Goal: Task Accomplishment & Management: Use online tool/utility

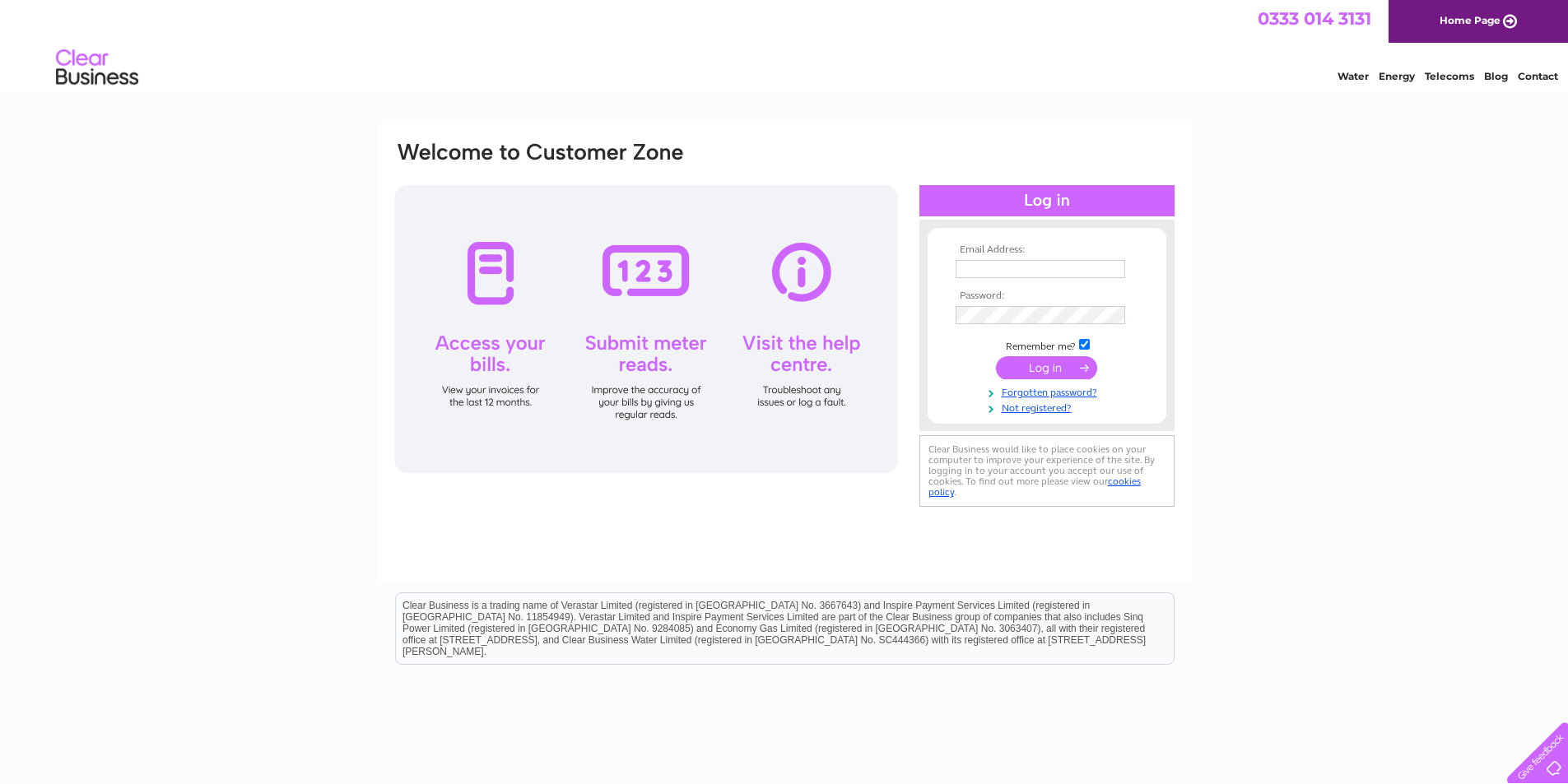
click at [977, 266] on input "text" at bounding box center [1040, 269] width 169 height 18
type input "beecopy@btconnect.com"
click at [1055, 374] on input "submit" at bounding box center [1046, 369] width 101 height 23
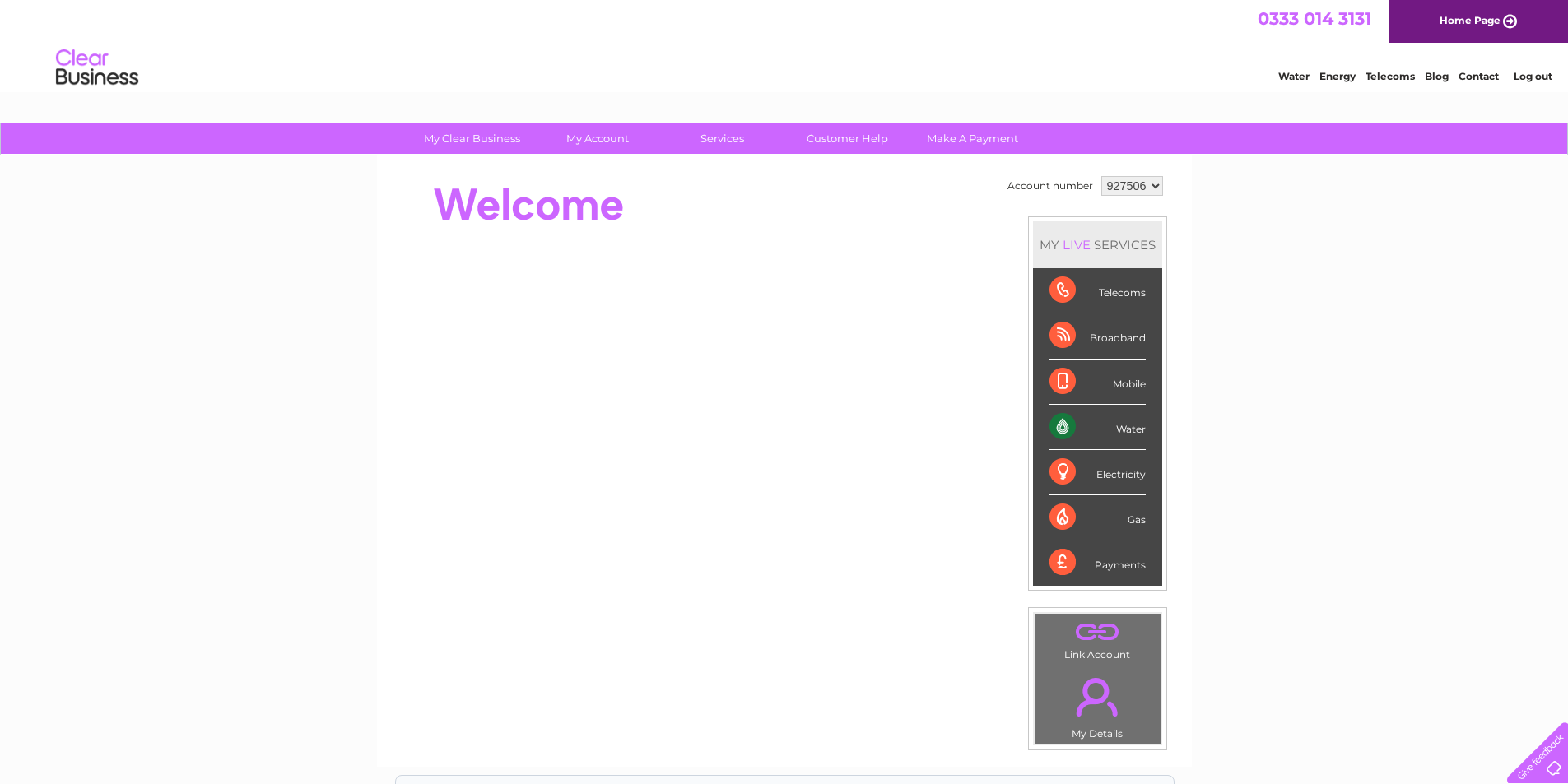
click at [1121, 433] on div "Water" at bounding box center [1097, 428] width 96 height 45
click at [1065, 420] on div "Water" at bounding box center [1097, 428] width 96 height 45
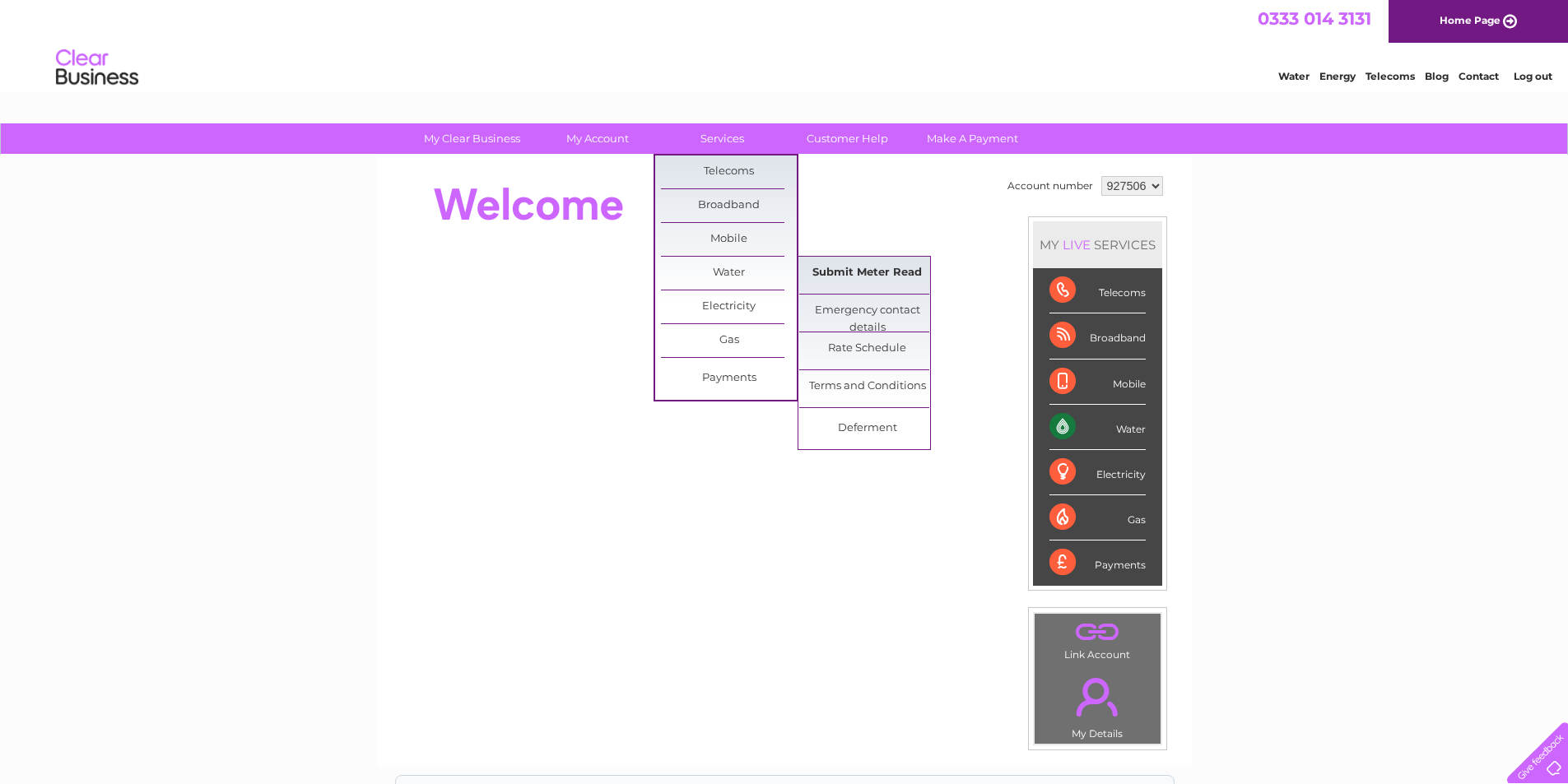
click at [872, 275] on link "Submit Meter Read" at bounding box center [866, 273] width 136 height 33
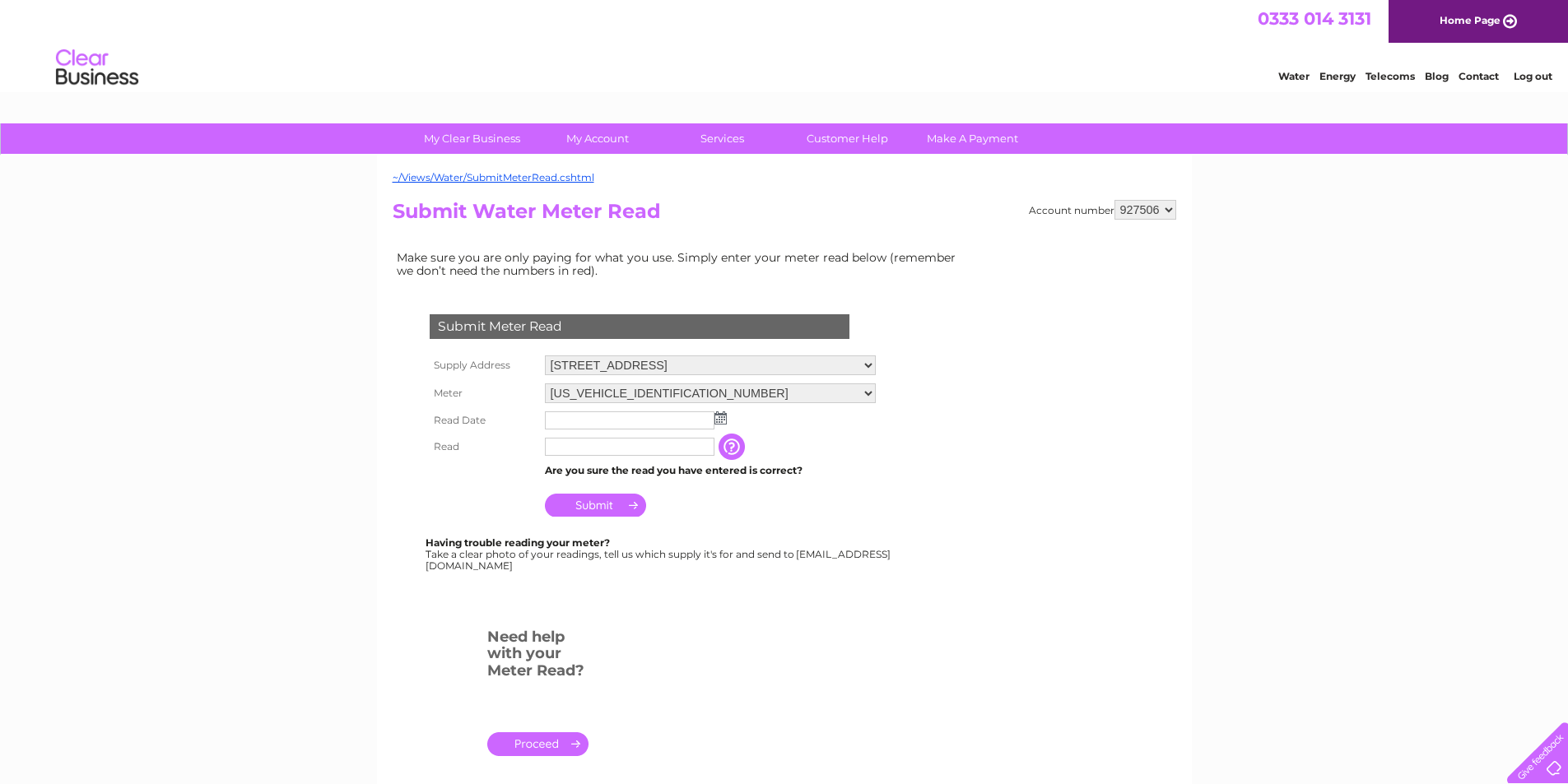
click at [717, 419] on img at bounding box center [720, 418] width 13 height 13
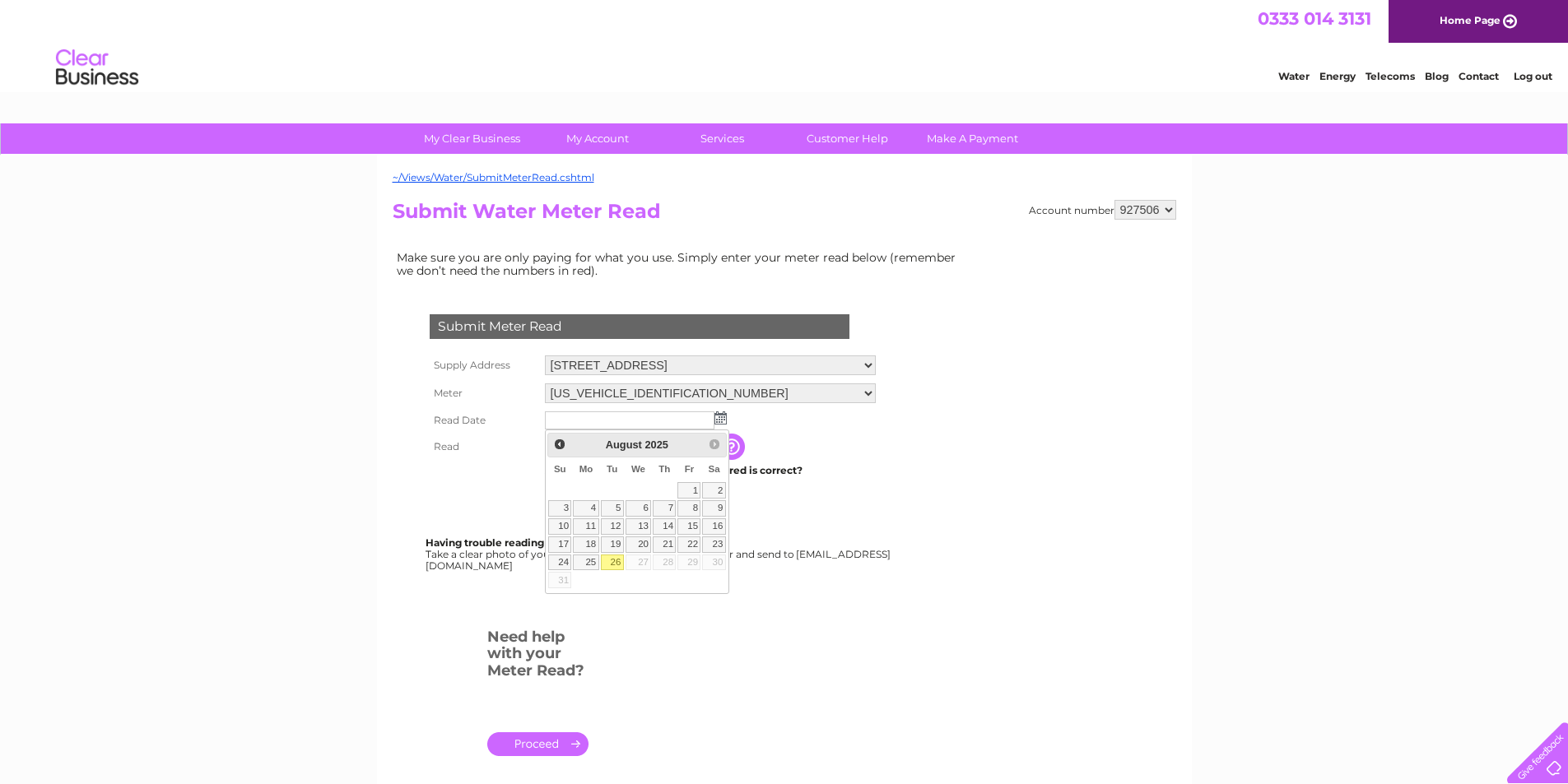
click at [613, 568] on link "26" at bounding box center [612, 563] width 23 height 17
type input "2025/08/26"
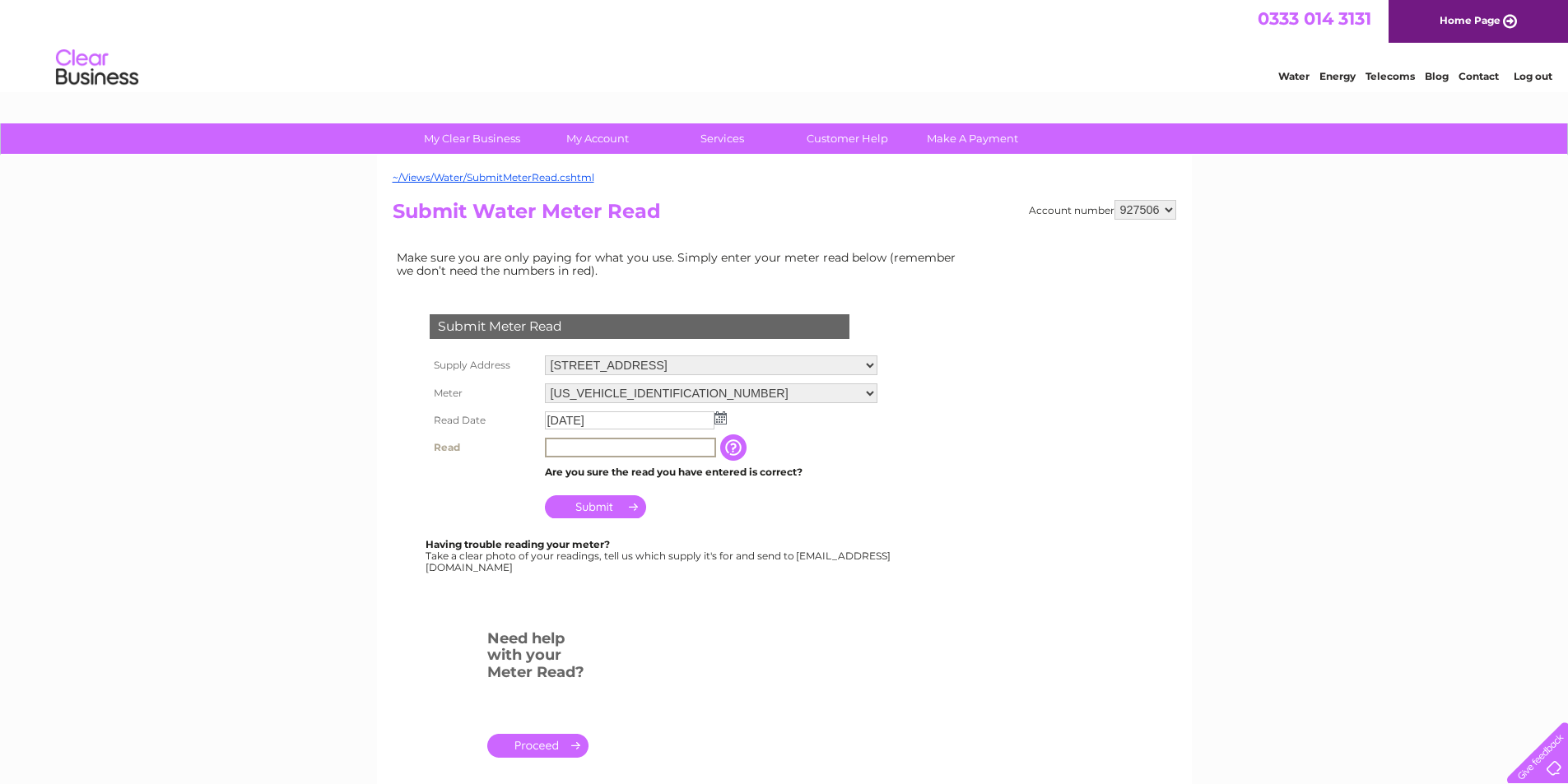
click at [558, 446] on input "text" at bounding box center [630, 447] width 171 height 19
click at [732, 451] on input "button" at bounding box center [733, 446] width 29 height 26
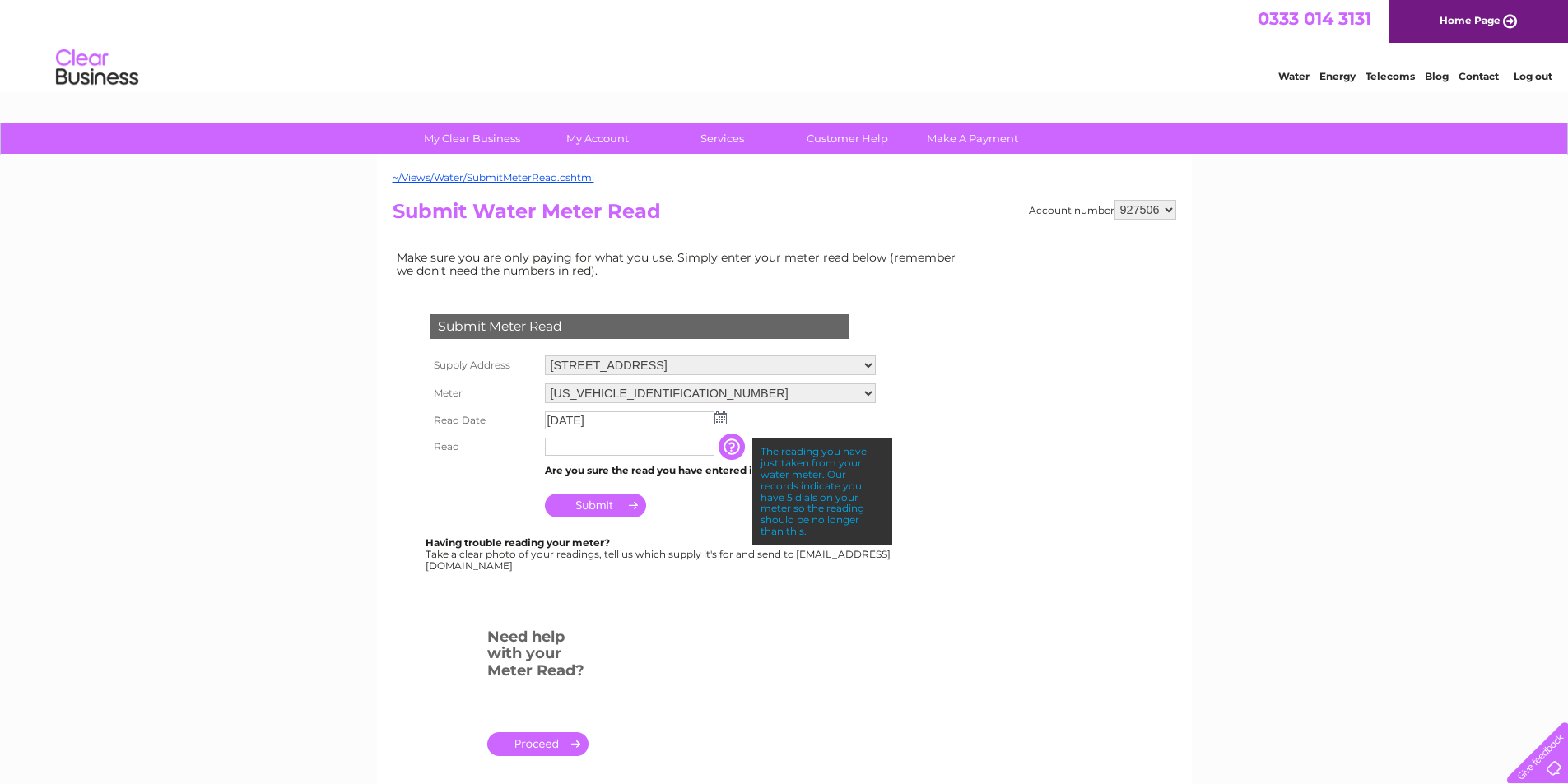
click at [732, 451] on input "button" at bounding box center [733, 446] width 29 height 26
click at [566, 445] on input "text" at bounding box center [629, 446] width 169 height 18
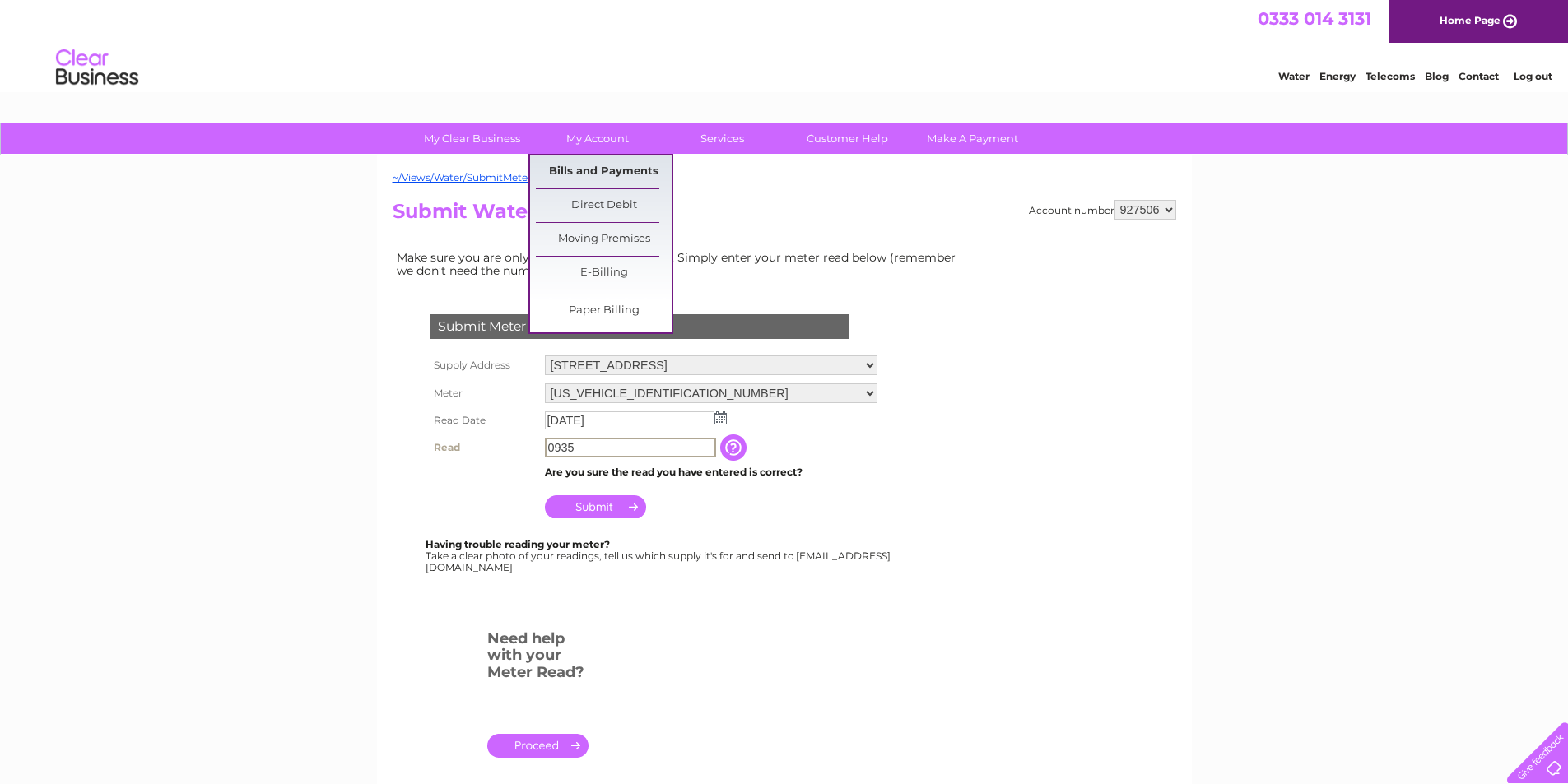
type input "0935"
click at [640, 172] on link "Bills and Payments" at bounding box center [603, 172] width 136 height 33
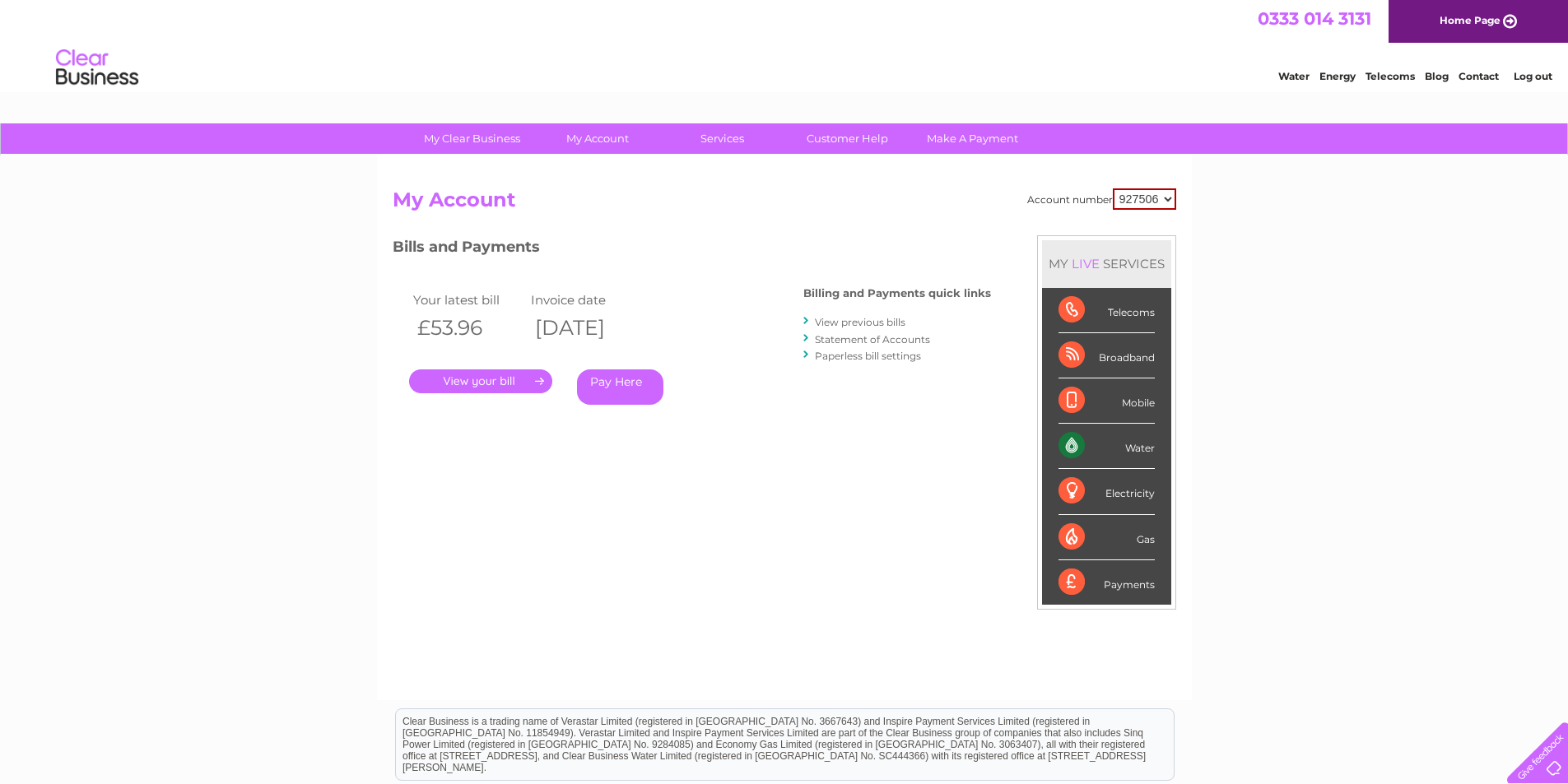
click at [497, 381] on link "." at bounding box center [480, 381] width 143 height 24
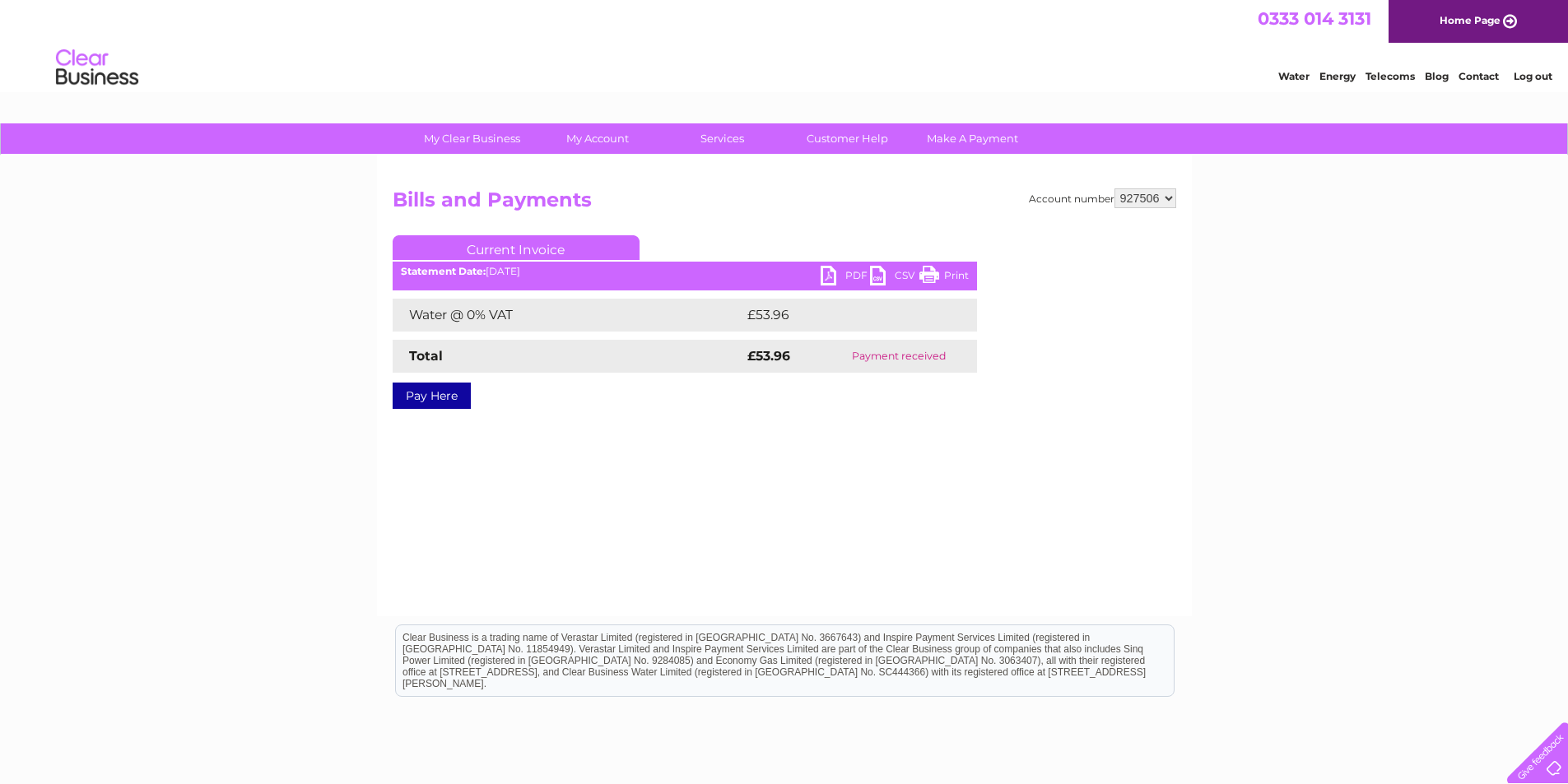
click at [873, 275] on link "CSV" at bounding box center [894, 277] width 50 height 24
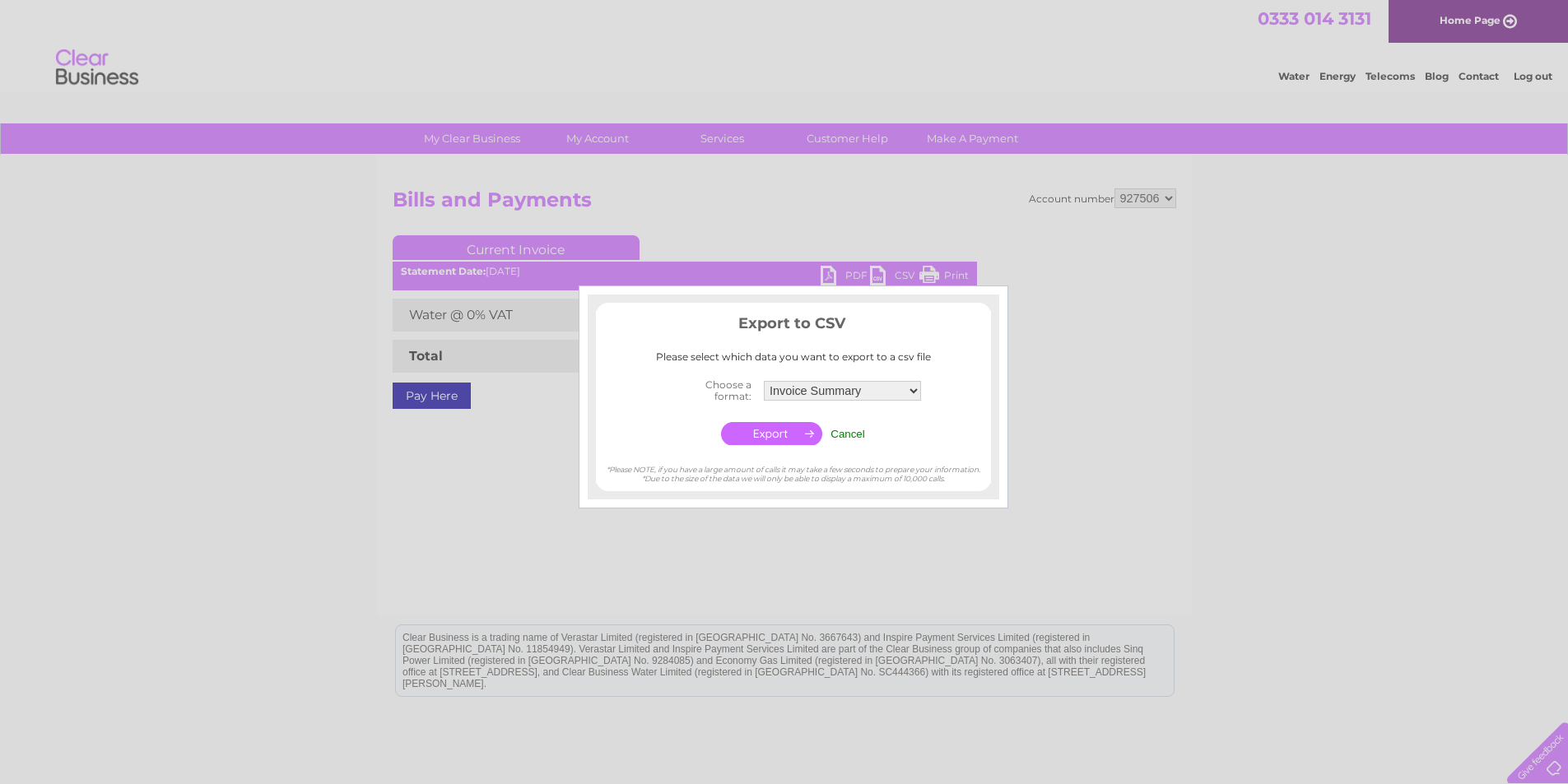
click at [839, 433] on input "Cancel" at bounding box center [847, 434] width 35 height 13
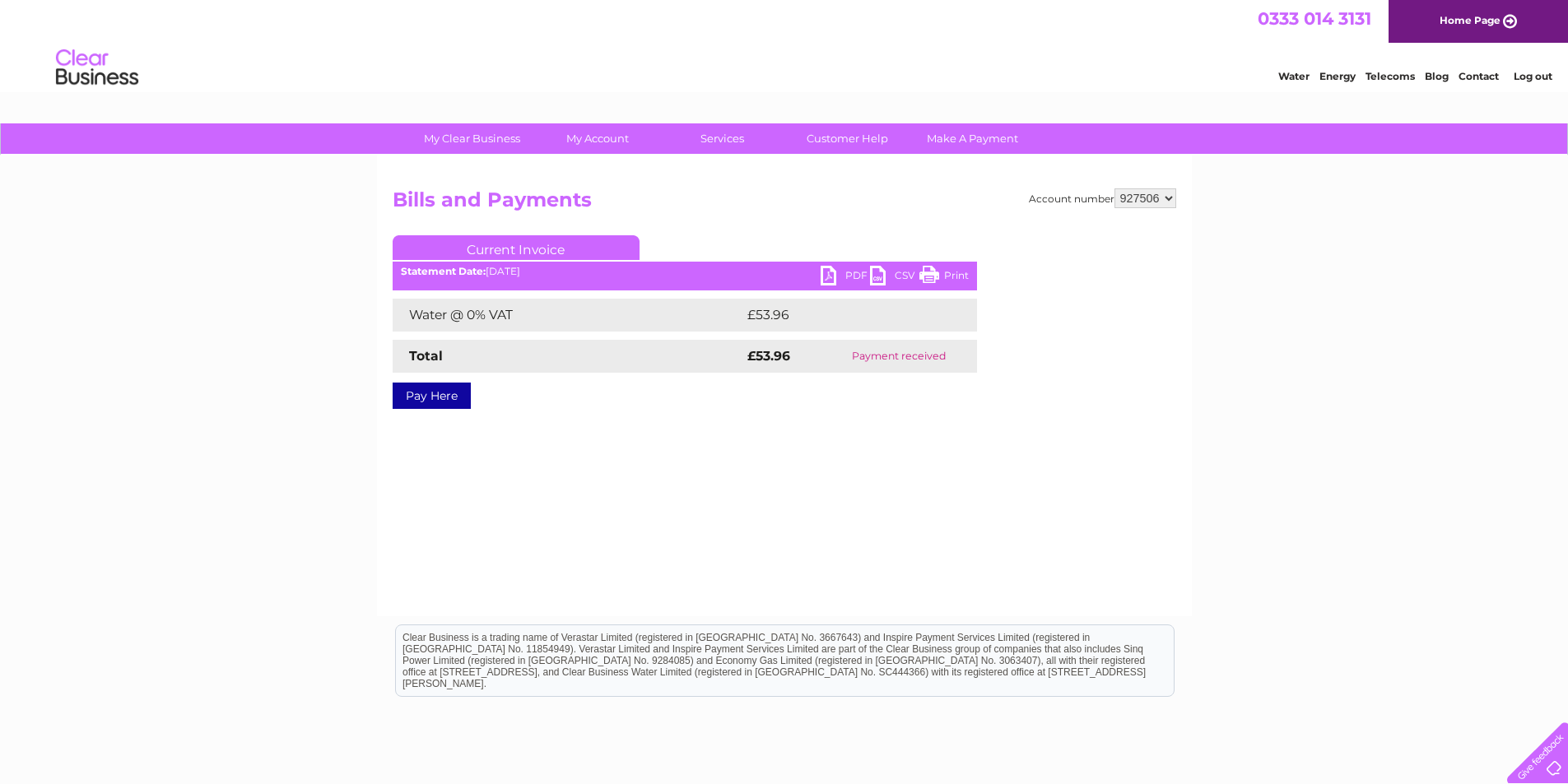
click at [822, 269] on link "PDF" at bounding box center [845, 277] width 50 height 24
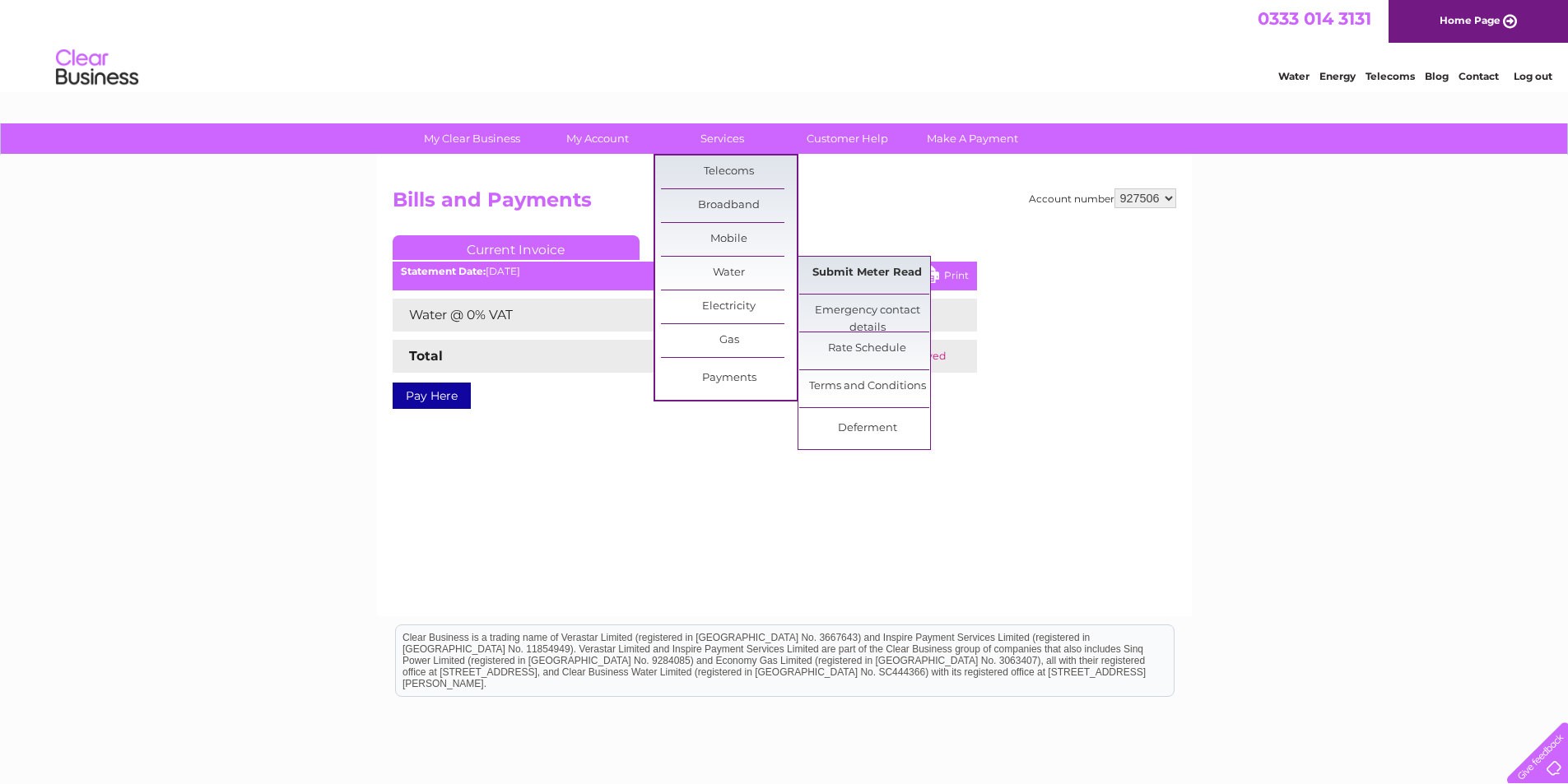
click at [903, 269] on link "Submit Meter Read" at bounding box center [866, 273] width 136 height 33
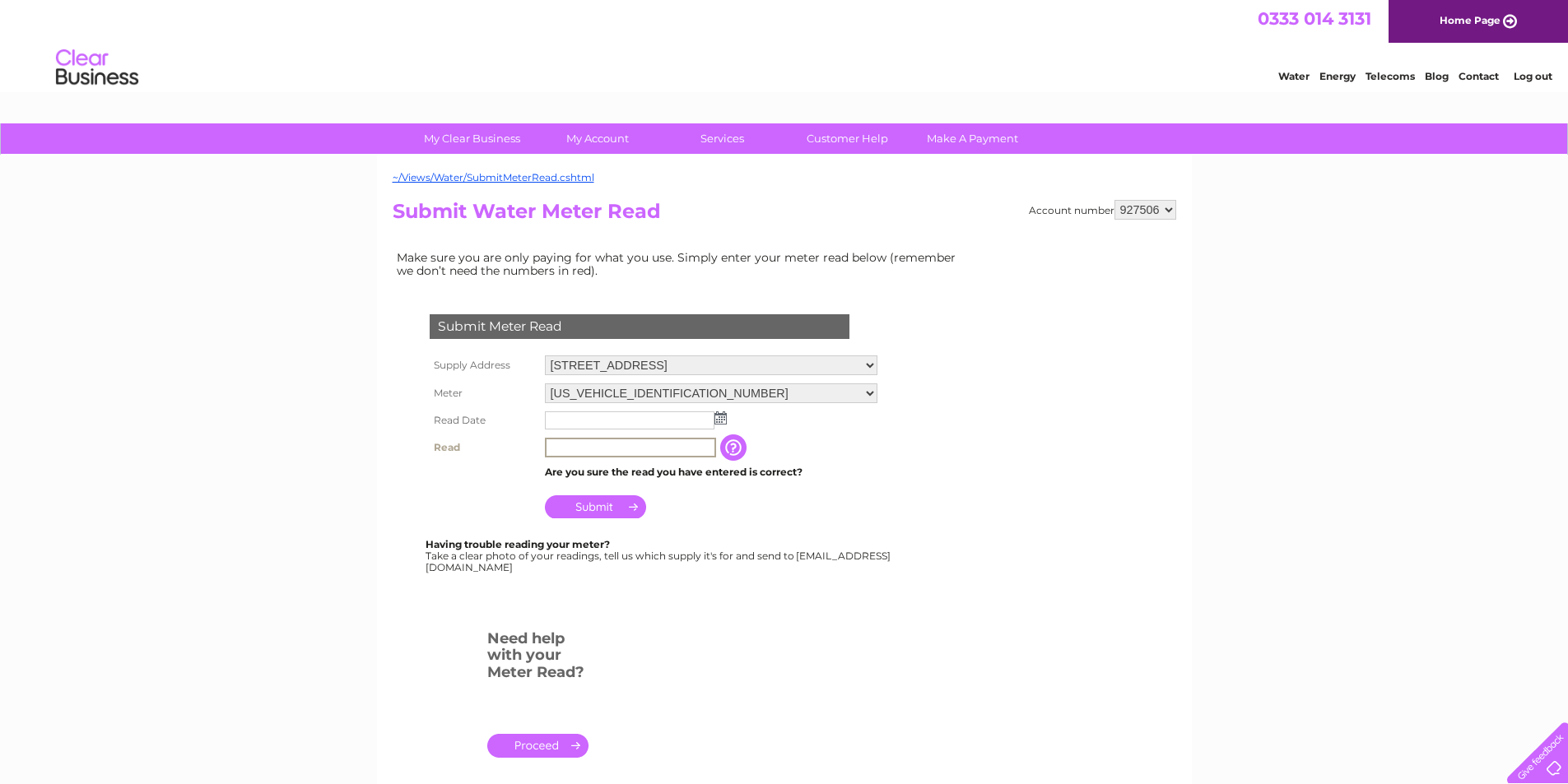
click at [584, 440] on input "text" at bounding box center [630, 447] width 171 height 19
click at [574, 415] on input "text" at bounding box center [630, 420] width 171 height 19
click at [718, 420] on img at bounding box center [720, 418] width 13 height 13
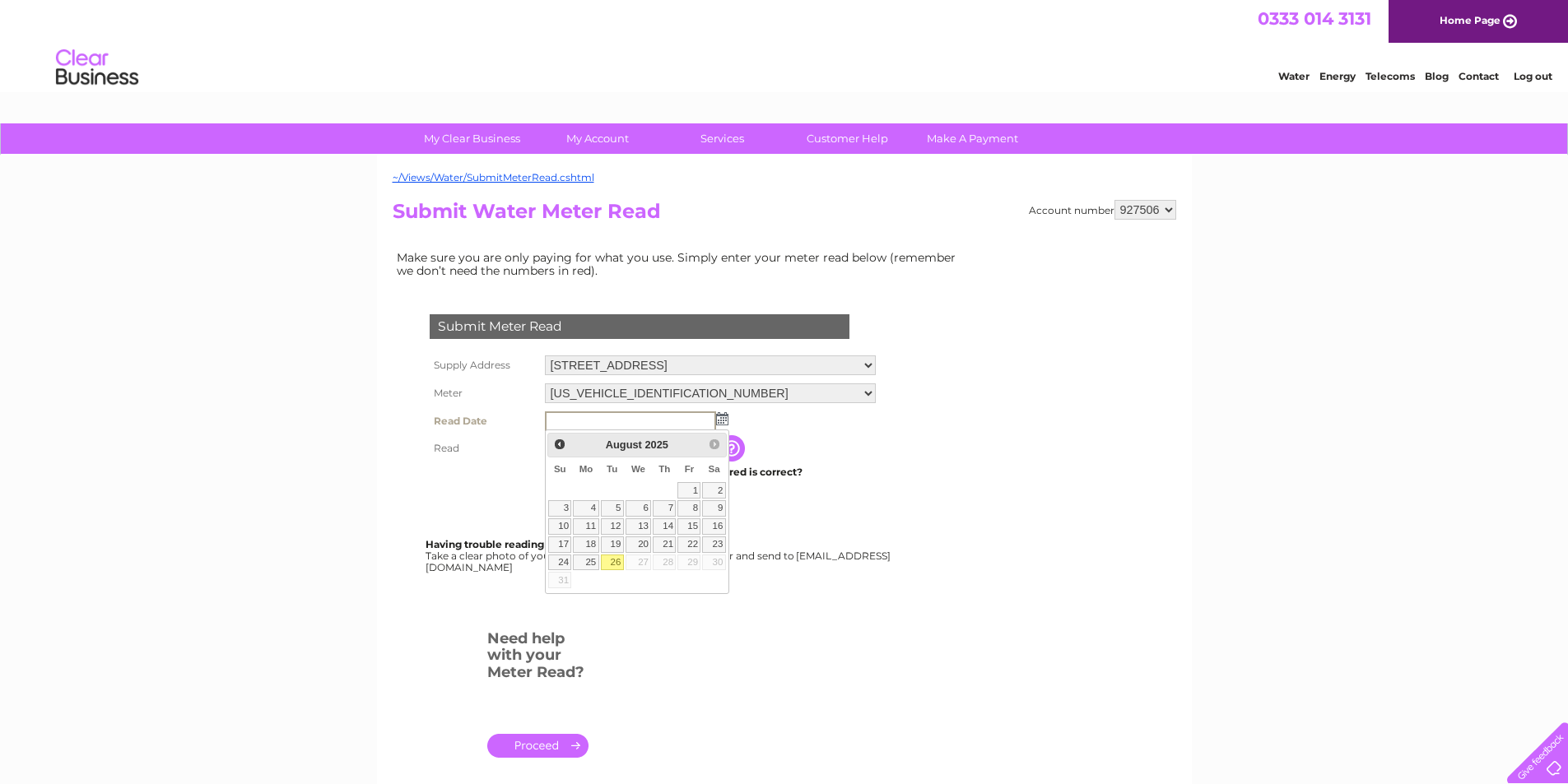
click at [610, 558] on link "26" at bounding box center [612, 563] width 23 height 17
type input "2025/08/26"
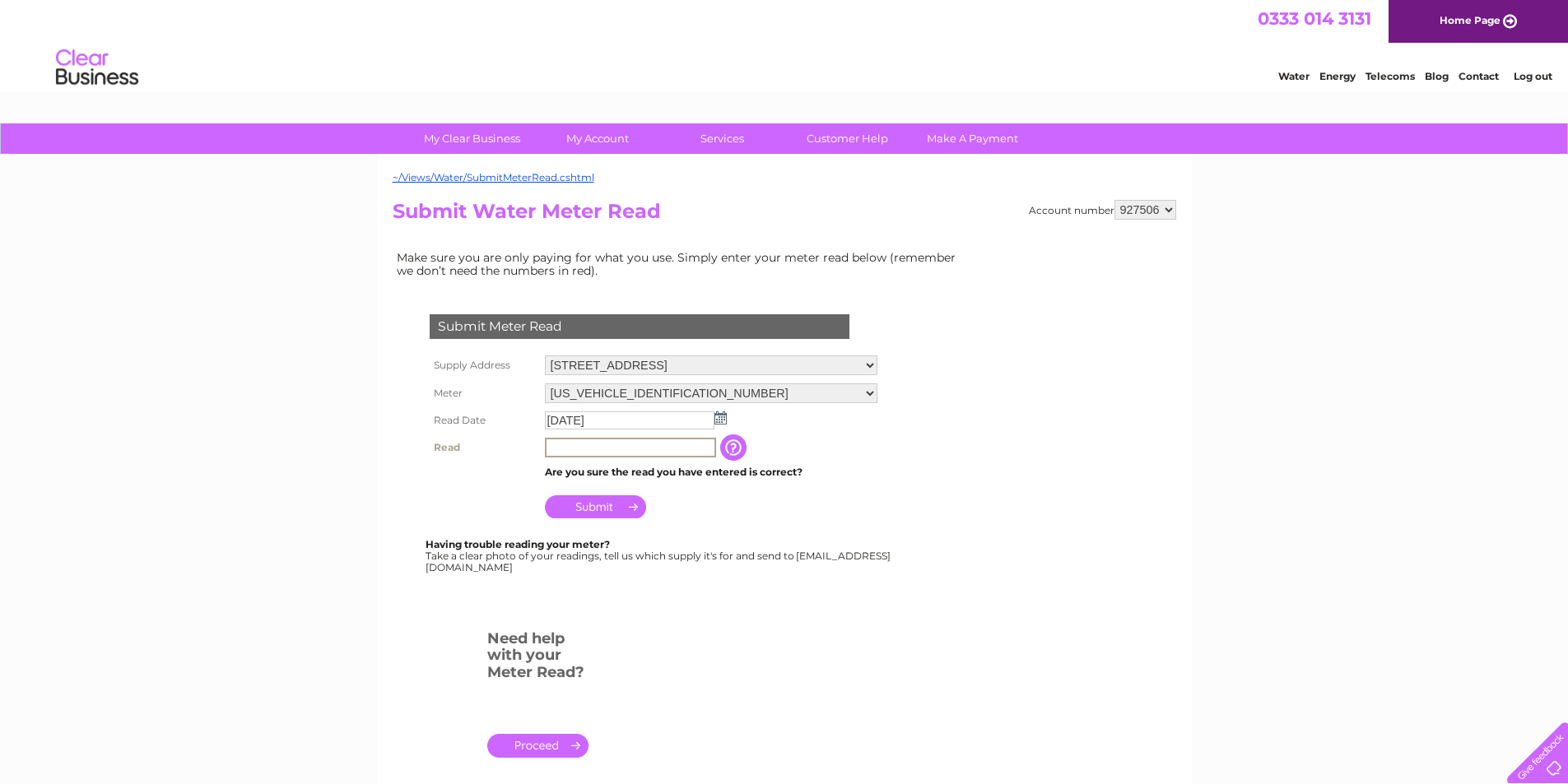
click at [557, 445] on input "text" at bounding box center [630, 447] width 171 height 19
type input "0935"
click at [610, 505] on input "Submit" at bounding box center [596, 506] width 101 height 23
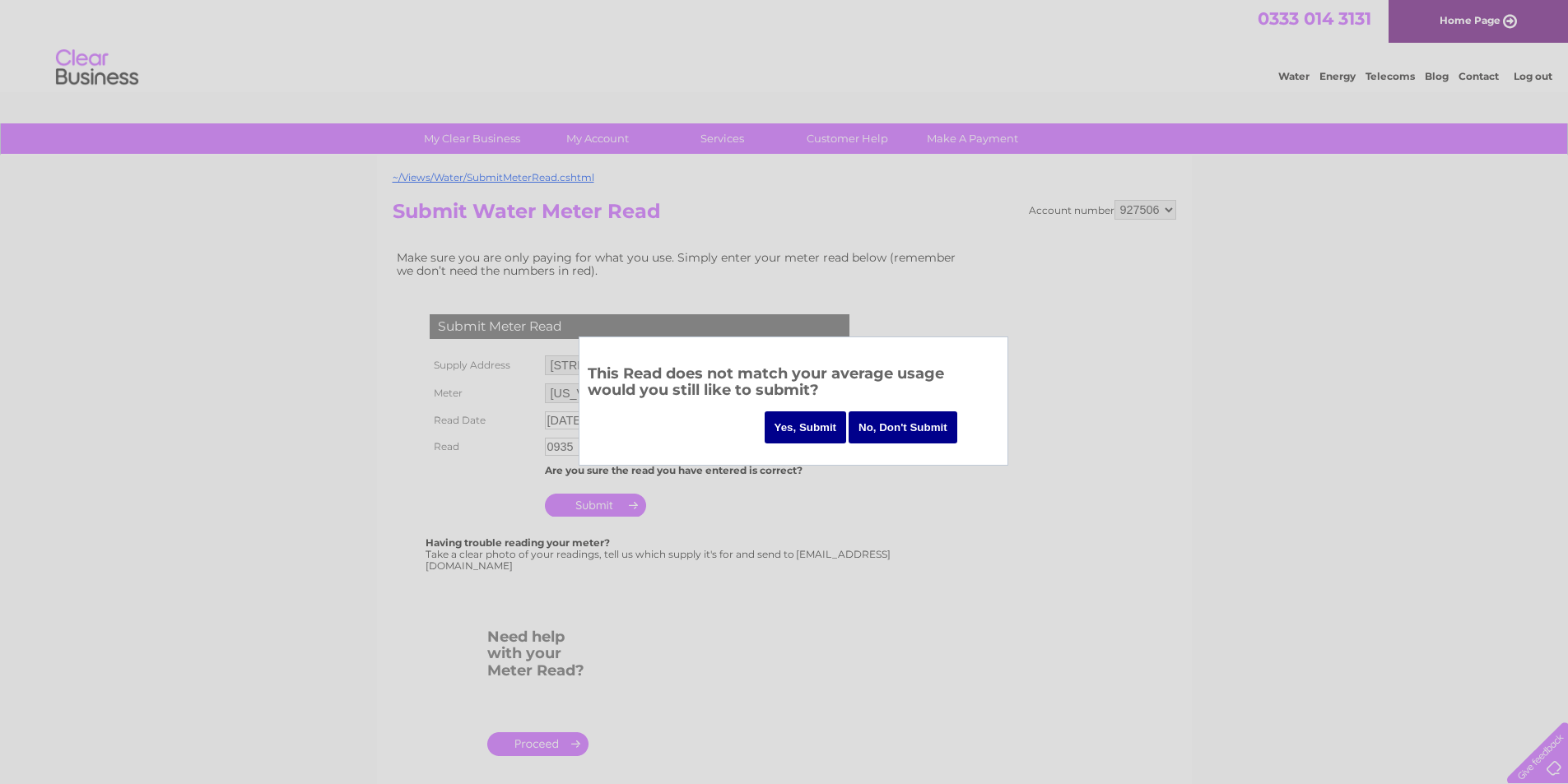
click at [811, 427] on input "Yes, Submit" at bounding box center [805, 427] width 83 height 32
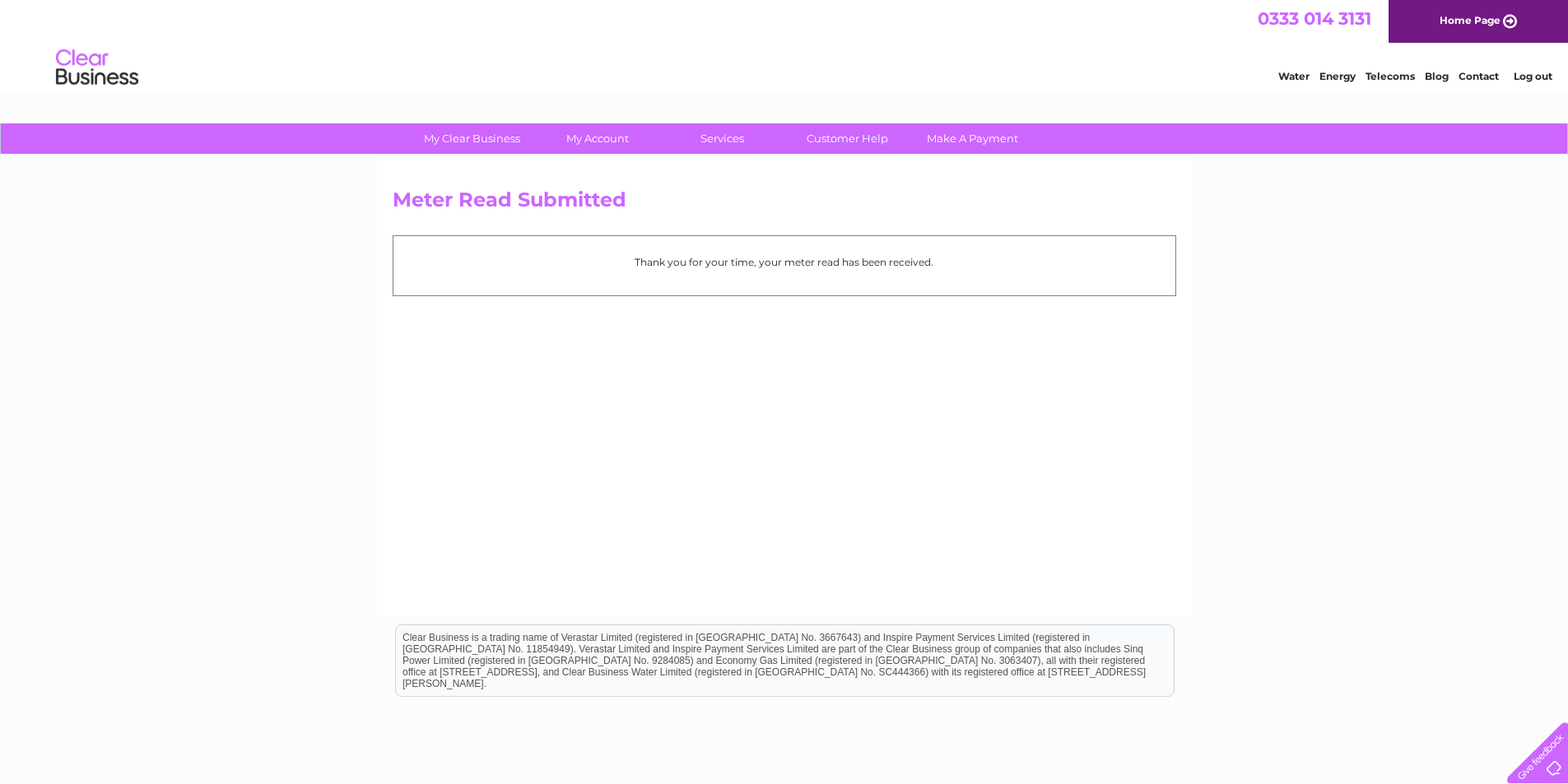
click at [1543, 75] on link "Log out" at bounding box center [1533, 76] width 39 height 13
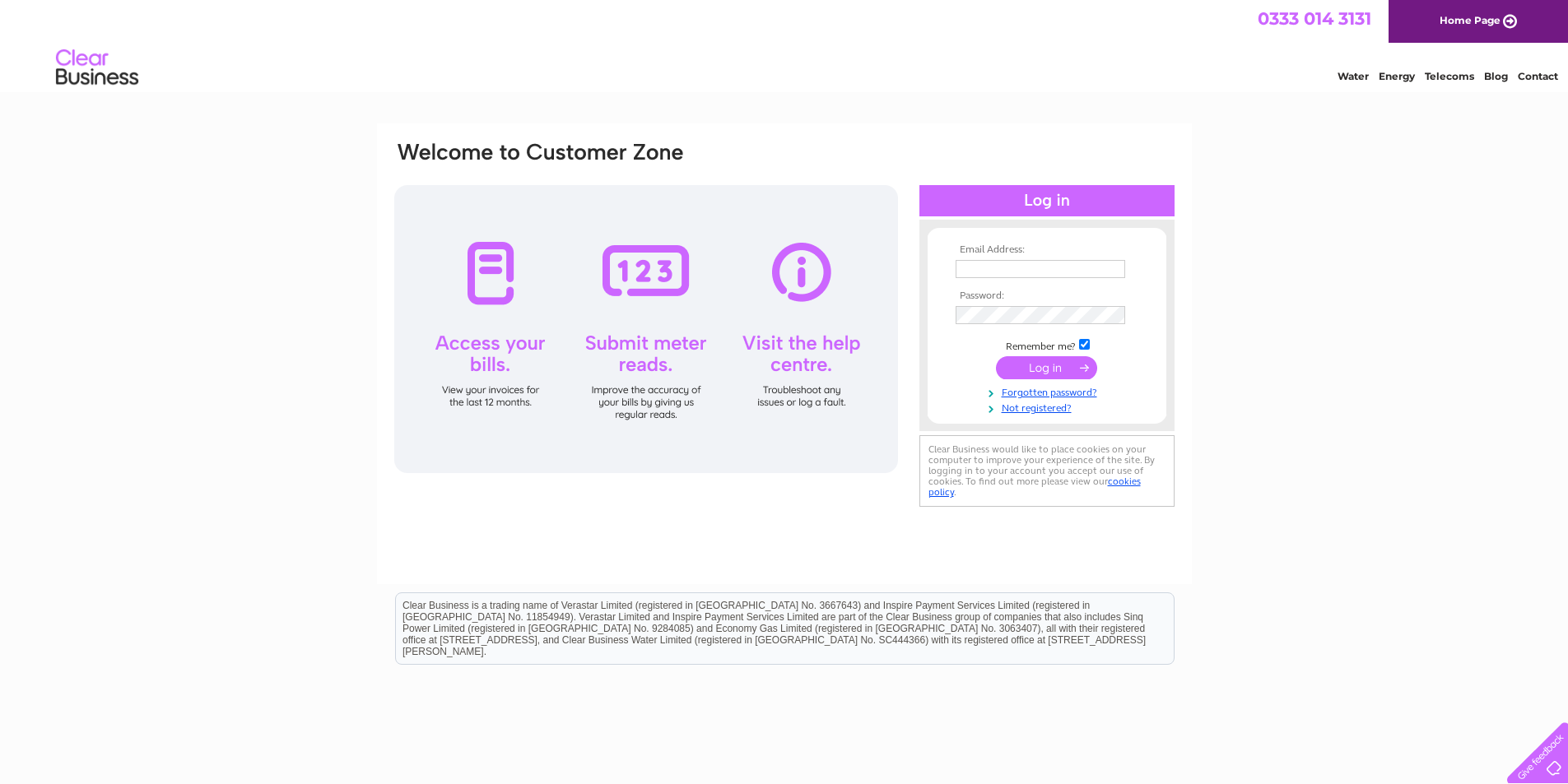
click at [1347, 195] on div "Email Address: Password:" at bounding box center [784, 493] width 1568 height 742
click at [1362, 158] on div "Email Address: Password:" at bounding box center [784, 493] width 1568 height 742
drag, startPoint x: 1024, startPoint y: 112, endPoint x: 1002, endPoint y: 98, distance: 26.1
click at [1017, 96] on html "0333 014 3131 Home Page Water Energy Telecoms Blog Contact" at bounding box center [784, 48] width 1568 height 96
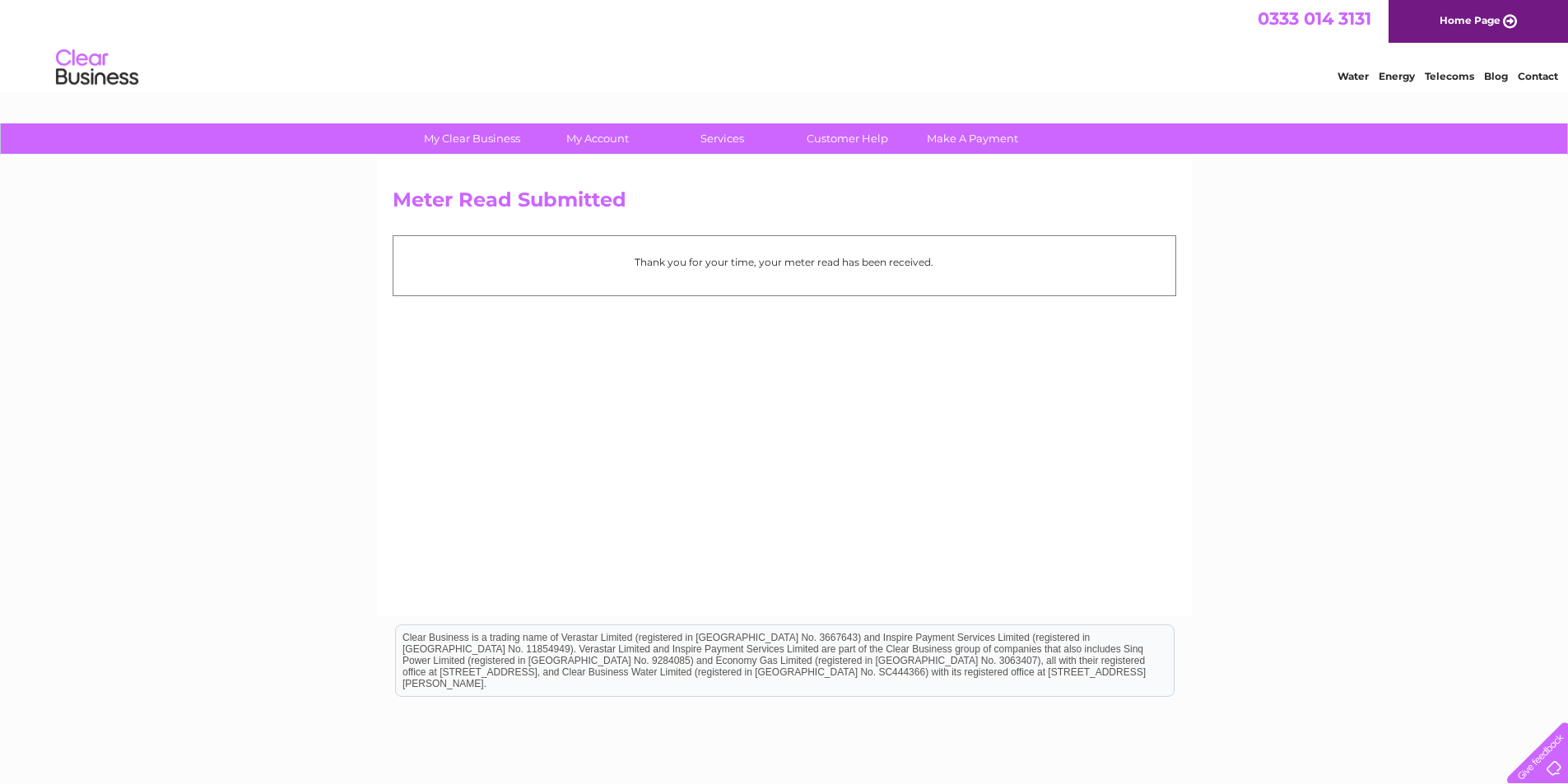
click at [1360, 75] on link "Water" at bounding box center [1352, 76] width 31 height 13
